Goal: Contribute content

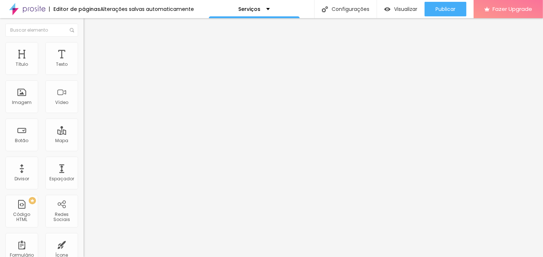
click at [84, 62] on span "Adicionar imagem" at bounding box center [107, 59] width 47 height 6
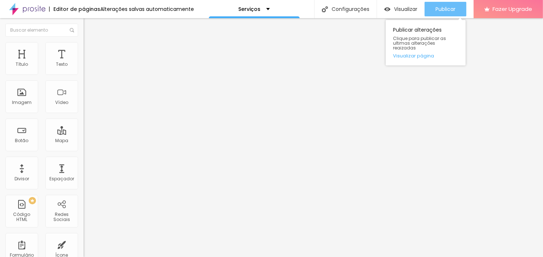
click at [445, 9] on span "Publicar" at bounding box center [445, 9] width 20 height 6
